Goal: Information Seeking & Learning: Learn about a topic

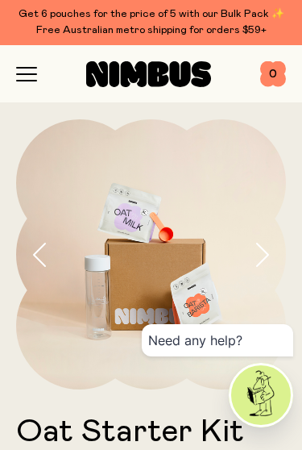
click at [26, 77] on icon "button" at bounding box center [26, 74] width 21 height 15
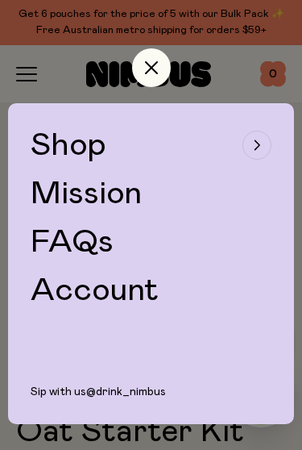
click at [90, 244] on link "FAQs" at bounding box center [72, 242] width 83 height 32
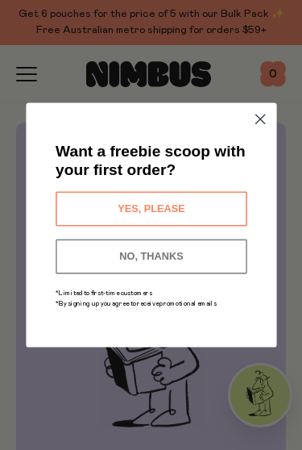
click at [177, 259] on button "NO, THANKS" at bounding box center [152, 257] width 192 height 35
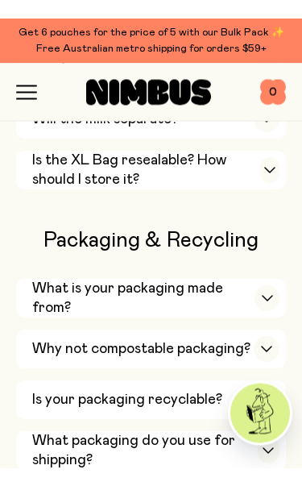
scroll to position [1277, 0]
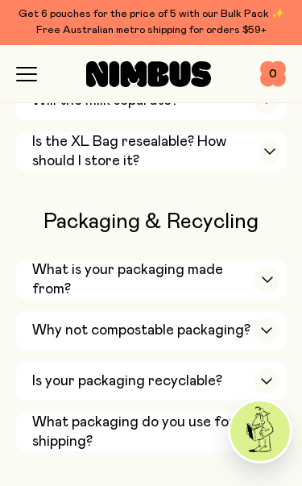
click at [263, 318] on div "button" at bounding box center [267, 331] width 26 height 26
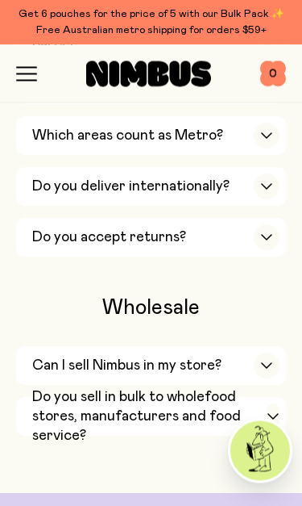
scroll to position [2579, 0]
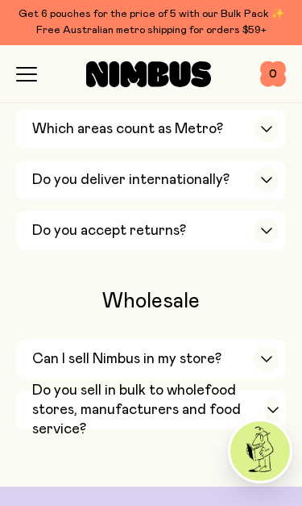
click at [262, 346] on div "button" at bounding box center [267, 359] width 26 height 26
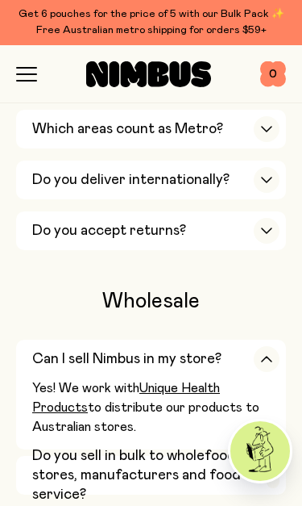
click at [267, 449] on icon "button" at bounding box center [273, 475] width 13 height 6
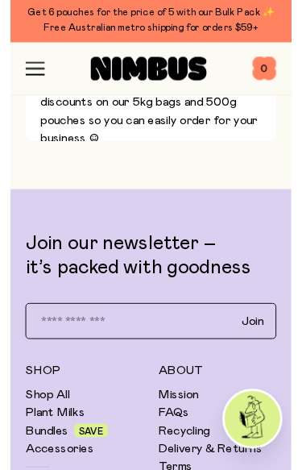
scroll to position [2985, 0]
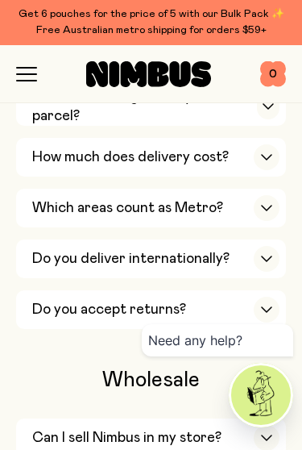
scroll to position [2116, 0]
